Goal: Transaction & Acquisition: Purchase product/service

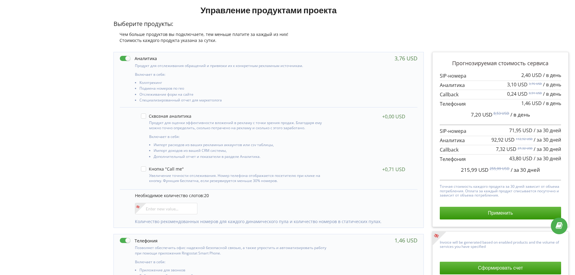
scroll to position [75, 0]
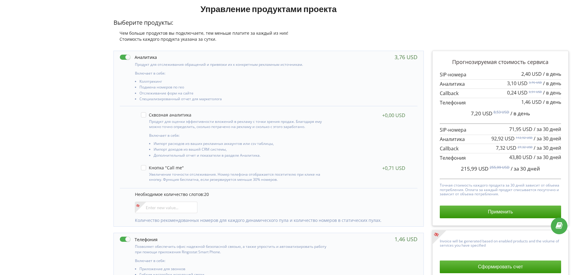
click at [123, 57] on label at bounding box center [138, 57] width 37 height 6
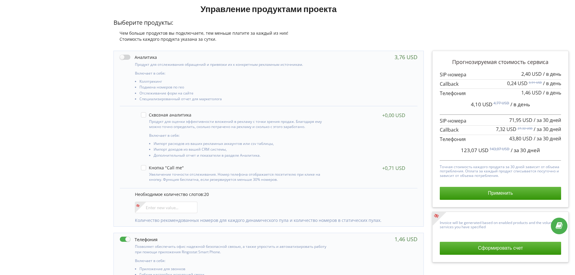
drag, startPoint x: 126, startPoint y: 56, endPoint x: 132, endPoint y: 58, distance: 5.9
click at [127, 56] on label at bounding box center [138, 57] width 37 height 6
checkbox input "true"
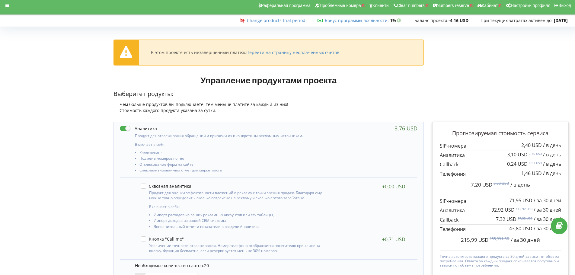
scroll to position [0, 0]
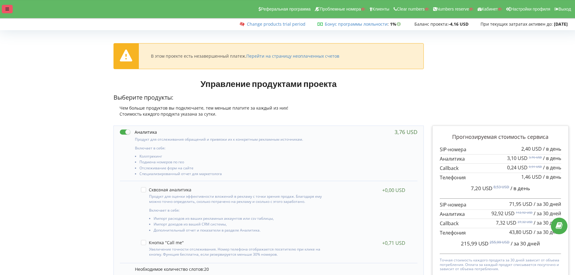
click at [8, 9] on icon at bounding box center [7, 9] width 4 height 4
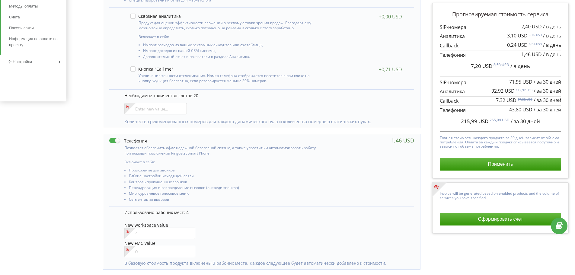
scroll to position [151, 0]
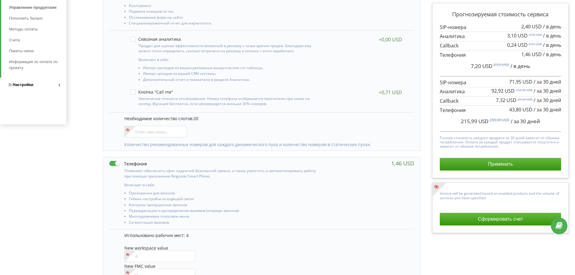
click at [31, 86] on span "Настройки" at bounding box center [23, 84] width 21 height 5
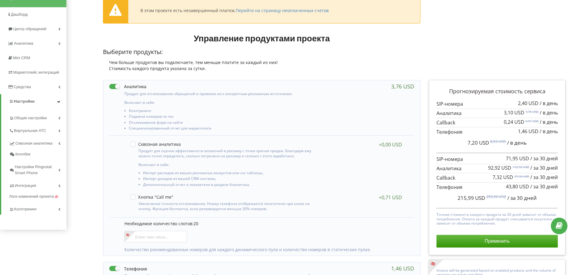
scroll to position [26, 0]
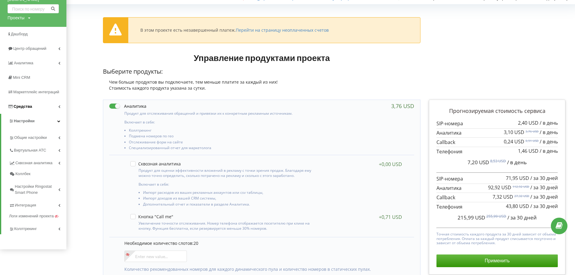
click at [20, 106] on span "Средства" at bounding box center [23, 106] width 18 height 5
click at [18, 154] on span "Методы оплаты" at bounding box center [24, 154] width 31 height 6
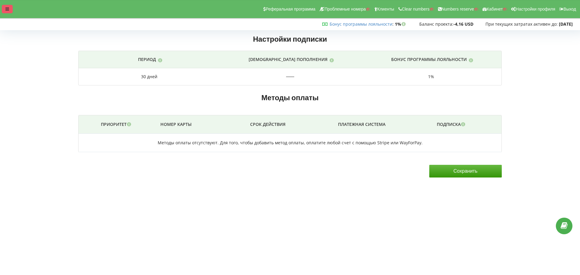
click at [6, 10] on icon at bounding box center [7, 9] width 4 height 4
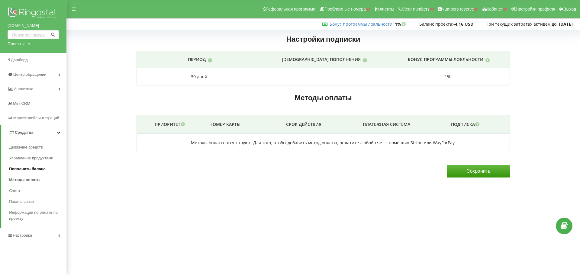
click at [22, 168] on span "Пополнить баланс" at bounding box center [27, 169] width 37 height 6
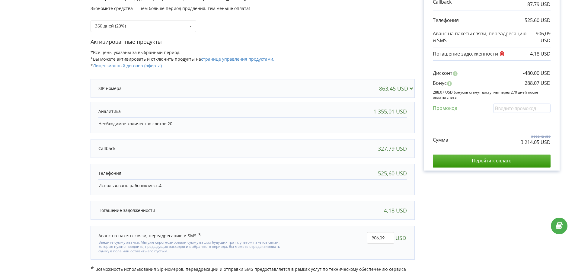
scroll to position [128, 0]
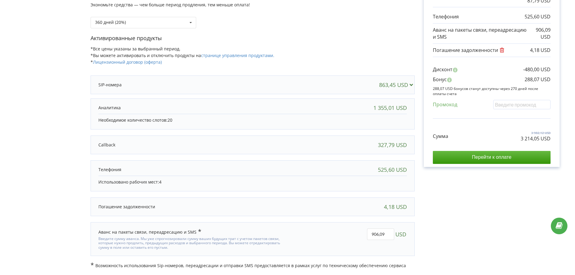
click at [148, 85] on div at bounding box center [206, 85] width 216 height 6
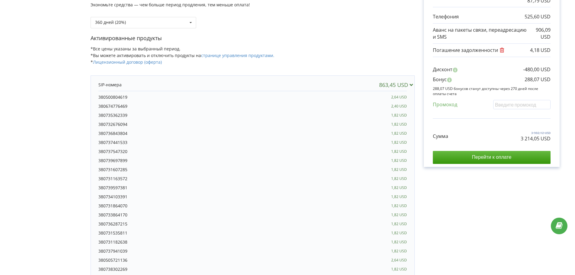
drag, startPoint x: 127, startPoint y: 261, endPoint x: 96, endPoint y: 262, distance: 31.4
click at [96, 262] on div "863,45 USD 380500804619 2,64 USD" at bounding box center [253, 246] width 324 height 342
copy div "380505721136"
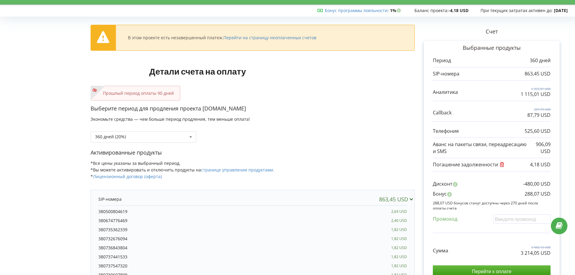
scroll to position [0, 0]
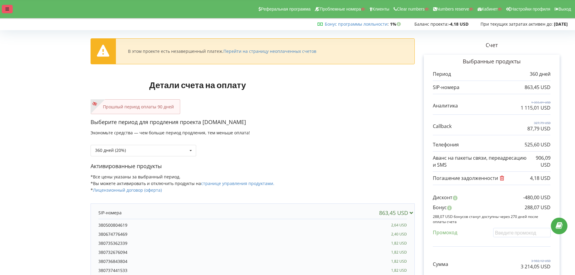
click at [7, 10] on icon at bounding box center [7, 9] width 4 height 4
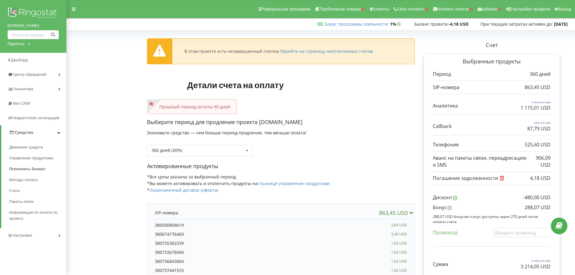
click at [20, 235] on span "Настройки" at bounding box center [22, 235] width 19 height 5
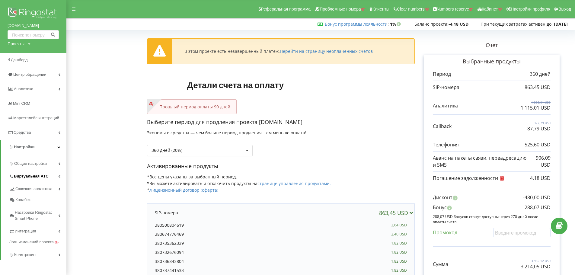
click at [20, 178] on span "Виртуальная АТС" at bounding box center [31, 176] width 35 height 6
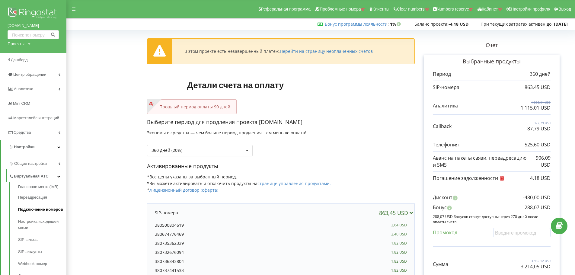
click at [24, 209] on link "Подключение номеров" at bounding box center [42, 209] width 48 height 12
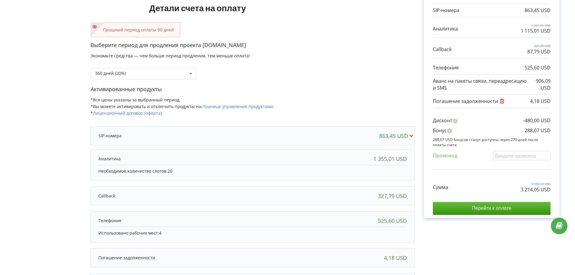
scroll to position [81, 0]
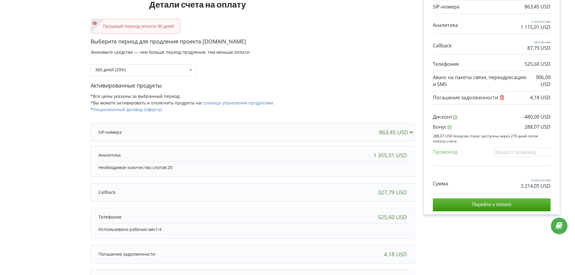
click at [413, 134] on icon at bounding box center [411, 131] width 6 height 5
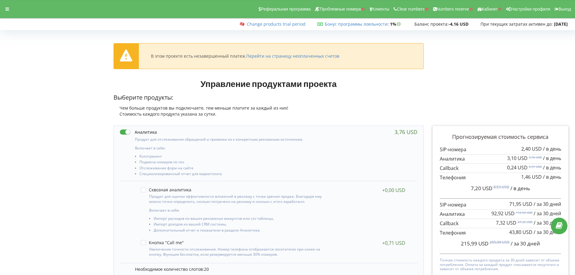
click at [11, 4] on div "Реферальная программа Проблемные номера Клиенты Clear numbers Numbers reserve К…" at bounding box center [288, 9] width 584 height 18
click at [6, 10] on icon at bounding box center [7, 9] width 4 height 4
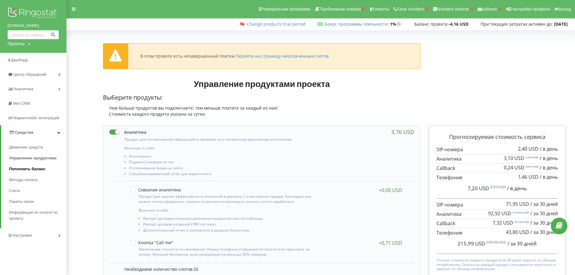
click at [24, 167] on span "Пополнить баланс" at bounding box center [27, 169] width 37 height 6
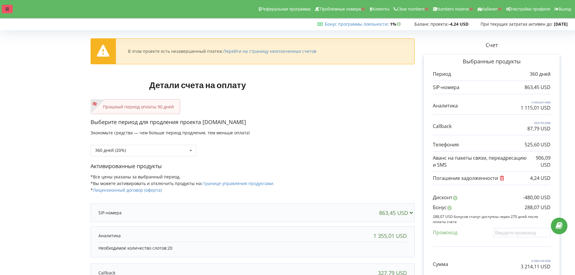
click at [7, 9] on icon at bounding box center [7, 9] width 4 height 4
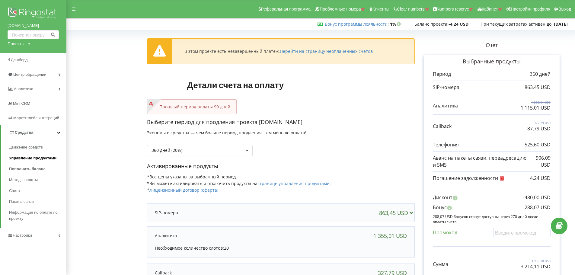
click at [34, 156] on span "Управление продуктами" at bounding box center [32, 158] width 47 height 6
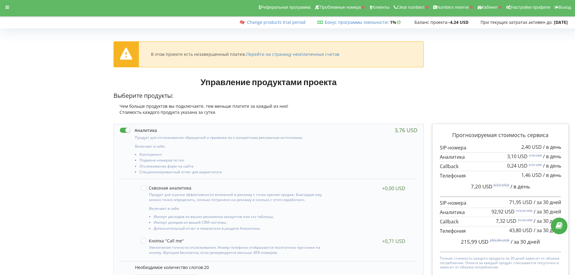
scroll to position [1, 0]
click at [126, 130] on label at bounding box center [138, 131] width 37 height 6
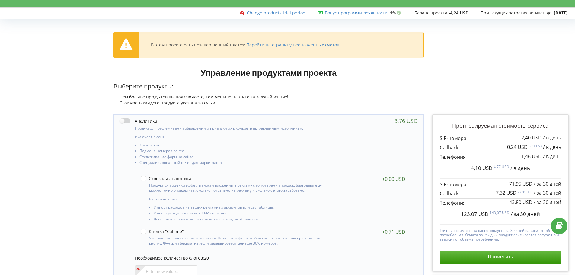
scroll to position [0, 0]
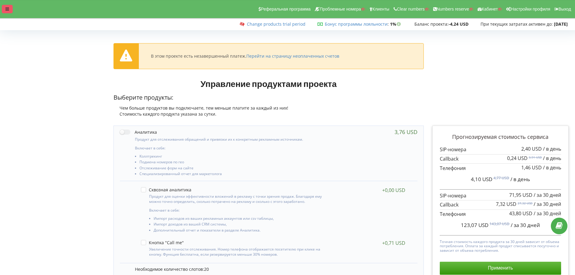
click at [10, 9] on div at bounding box center [7, 9] width 11 height 8
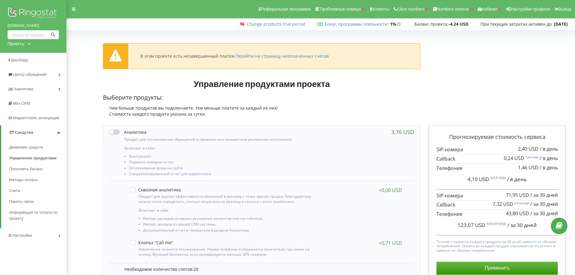
click at [116, 133] on label at bounding box center [127, 132] width 37 height 6
checkbox input "true"
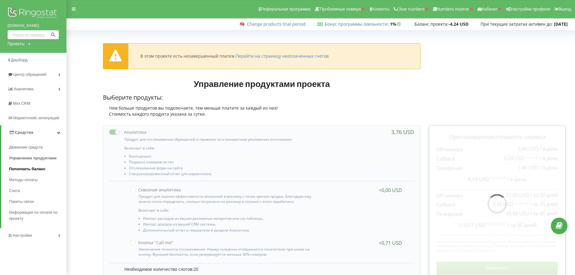
click at [28, 169] on span "Пополнить баланс" at bounding box center [27, 169] width 37 height 6
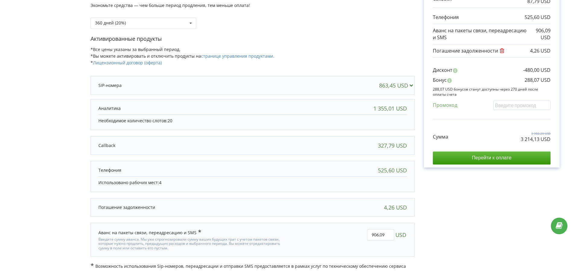
scroll to position [73, 0]
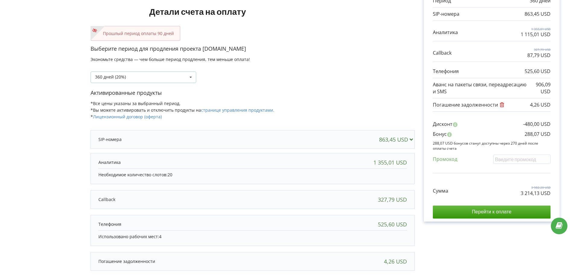
click at [166, 80] on div "360 дней (20%) Пополнить баланс без периода" at bounding box center [144, 77] width 106 height 11
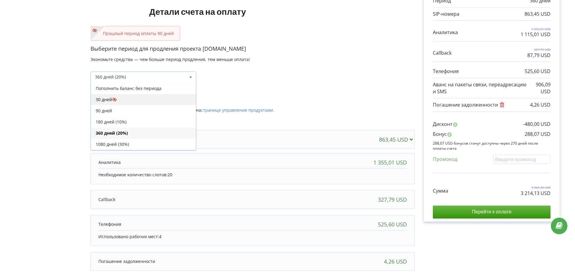
click at [108, 98] on div "30 дней" at bounding box center [143, 99] width 105 height 11
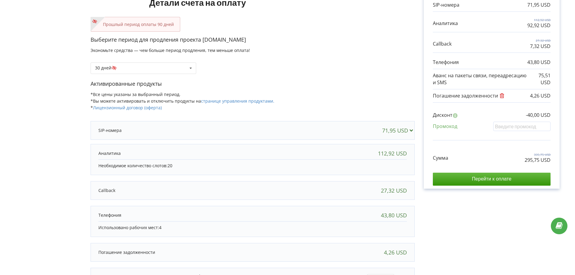
scroll to position [92, 0]
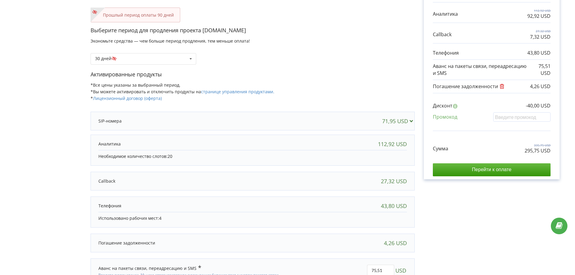
click at [404, 123] on div "71,95 USD" at bounding box center [399, 121] width 34 height 6
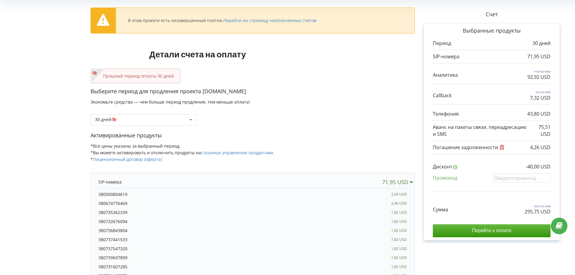
scroll to position [0, 0]
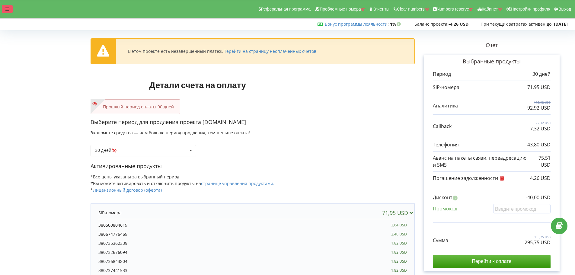
click at [10, 11] on div at bounding box center [7, 9] width 11 height 8
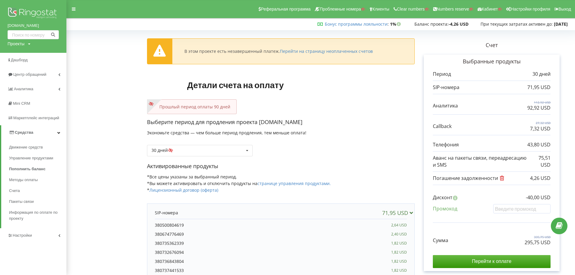
click at [24, 135] on span "Средства" at bounding box center [21, 133] width 24 height 6
click at [19, 130] on span "Средства" at bounding box center [23, 132] width 18 height 5
click at [19, 156] on span "Управление продуктами" at bounding box center [32, 158] width 47 height 6
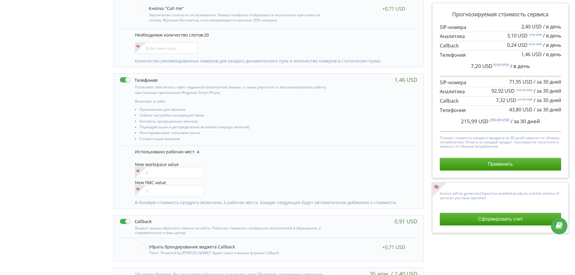
scroll to position [231, 0]
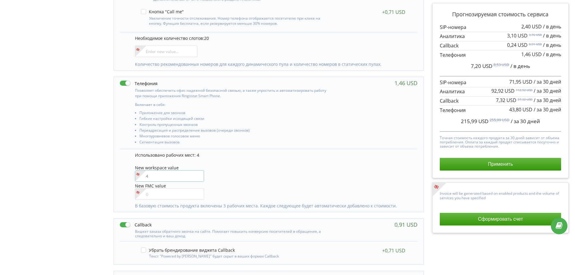
click at [156, 174] on input"] "number" at bounding box center [169, 175] width 69 height 11
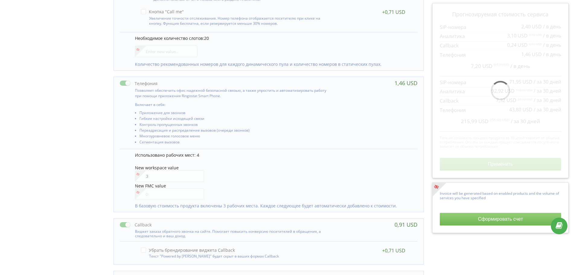
click at [241, 164] on div "Использовано рабочих мест: 4 New workspace value 3 New FMC value" at bounding box center [273, 177] width 277 height 51
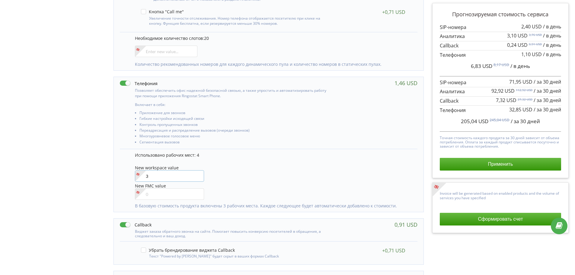
drag, startPoint x: 149, startPoint y: 176, endPoint x: 142, endPoint y: 176, distance: 7.5
click at [142, 176] on div "3" at bounding box center [169, 175] width 69 height 11
type input"] "4"
click at [212, 181] on div "New workspace value 4" at bounding box center [273, 173] width 277 height 17
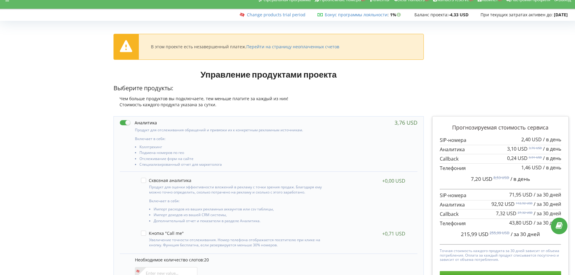
scroll to position [0, 0]
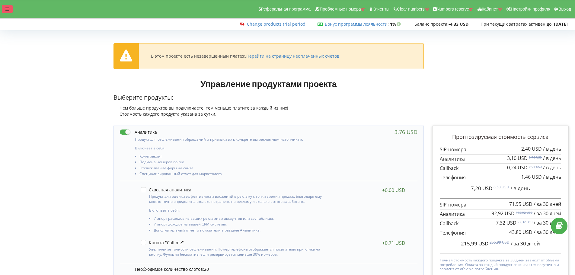
click at [8, 11] on div at bounding box center [7, 9] width 11 height 8
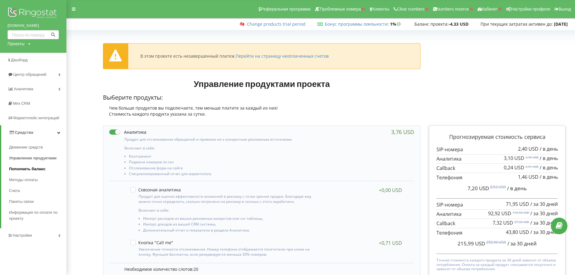
click at [19, 168] on span "Пополнить баланс" at bounding box center [27, 169] width 37 height 6
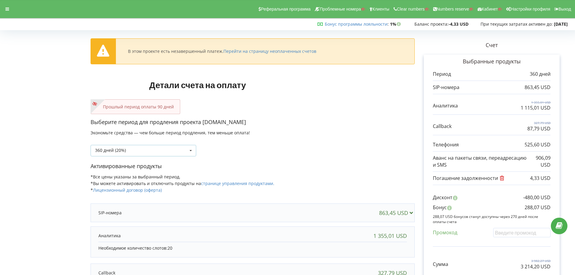
click at [122, 149] on div "360 дней (20%)" at bounding box center [110, 150] width 31 height 4
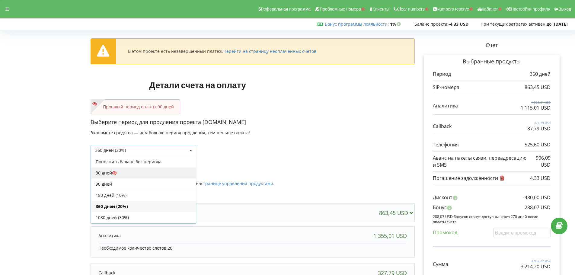
click at [111, 171] on div "30 дней" at bounding box center [143, 172] width 105 height 11
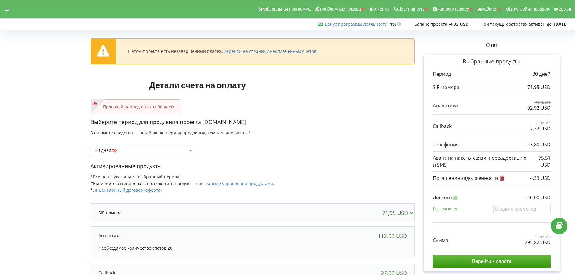
click at [137, 148] on div "30 дней Пополнить баланс без периода" at bounding box center [144, 150] width 106 height 11
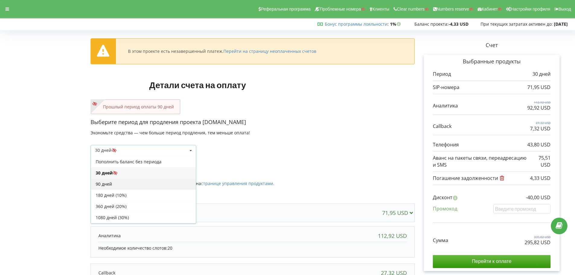
click at [110, 183] on div "90 дней" at bounding box center [143, 183] width 105 height 11
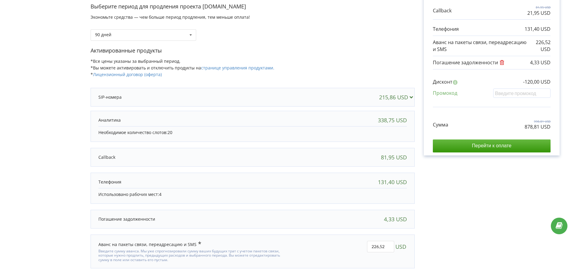
scroll to position [128, 0]
